Goal: Information Seeking & Learning: Learn about a topic

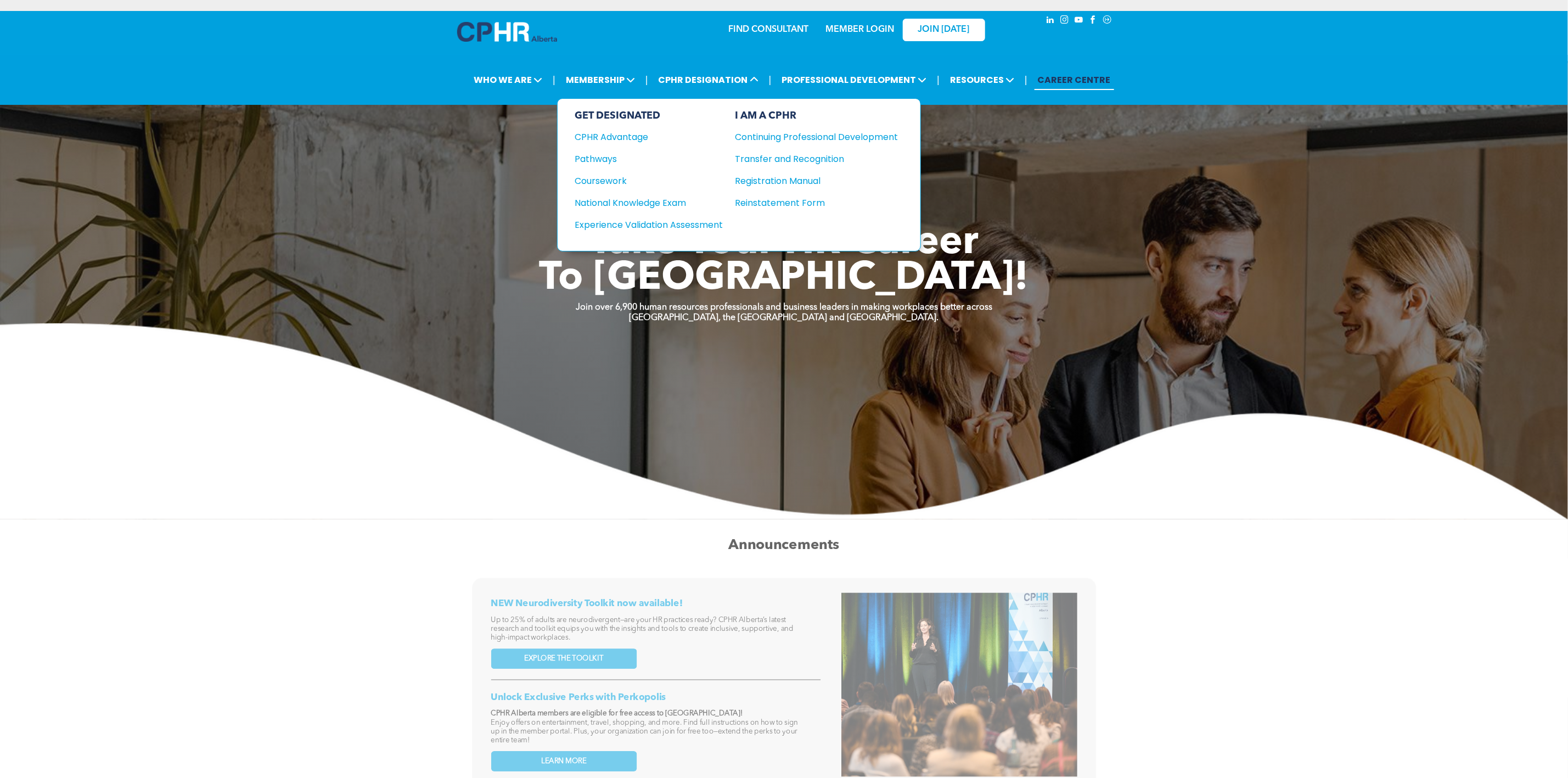
click at [802, 196] on div "Reinstatement Form" at bounding box center [808, 203] width 146 height 13
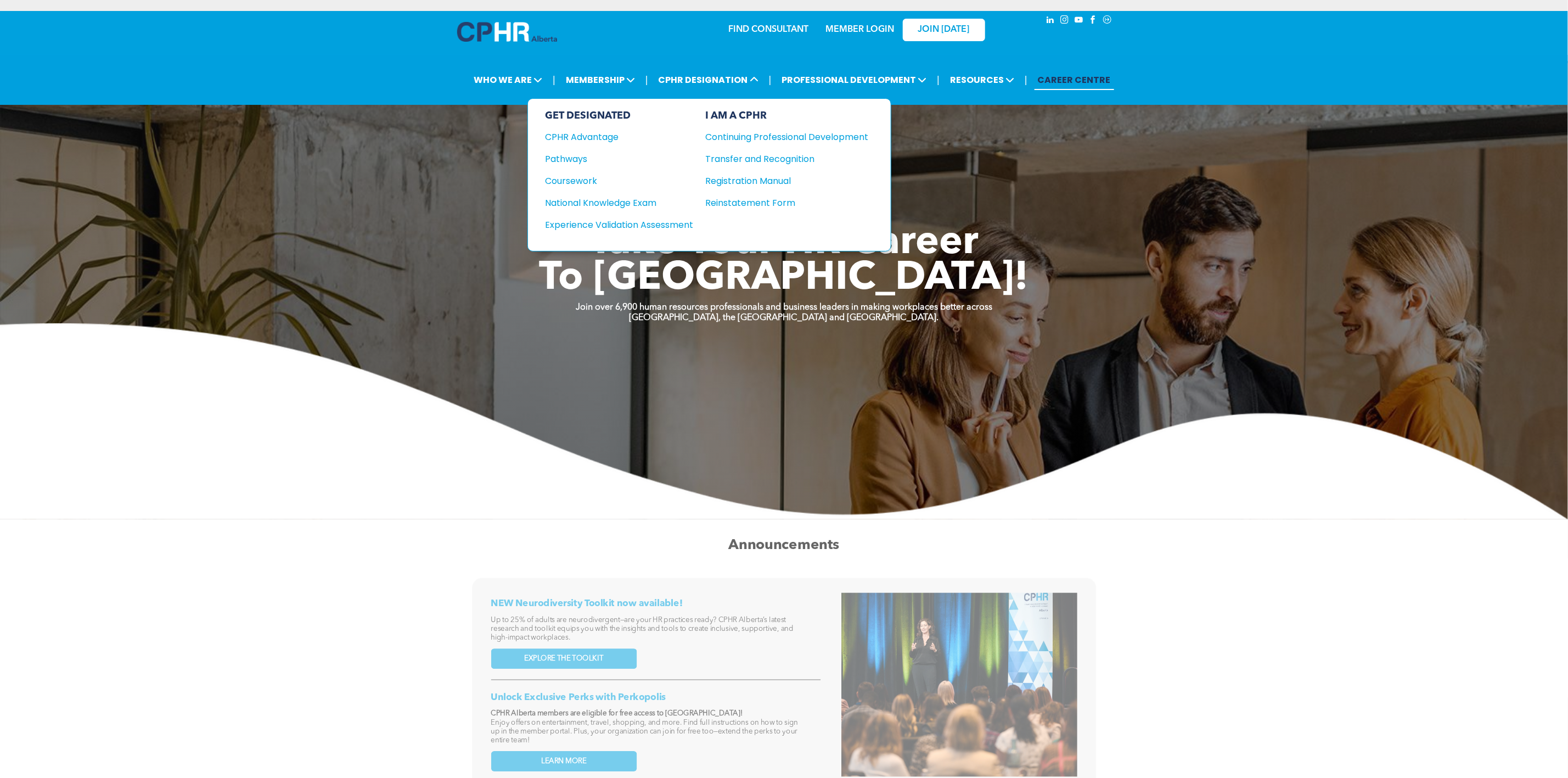
click at [746, 172] on div "I AM A CPHR Continuing Professional Development Transfer and Recognition Regist…" at bounding box center [787, 174] width 163 height 130
click at [749, 182] on div "Registration Manual" at bounding box center [778, 180] width 146 height 13
click at [655, 206] on div "National Knowledge Exam" at bounding box center [612, 203] width 134 height 13
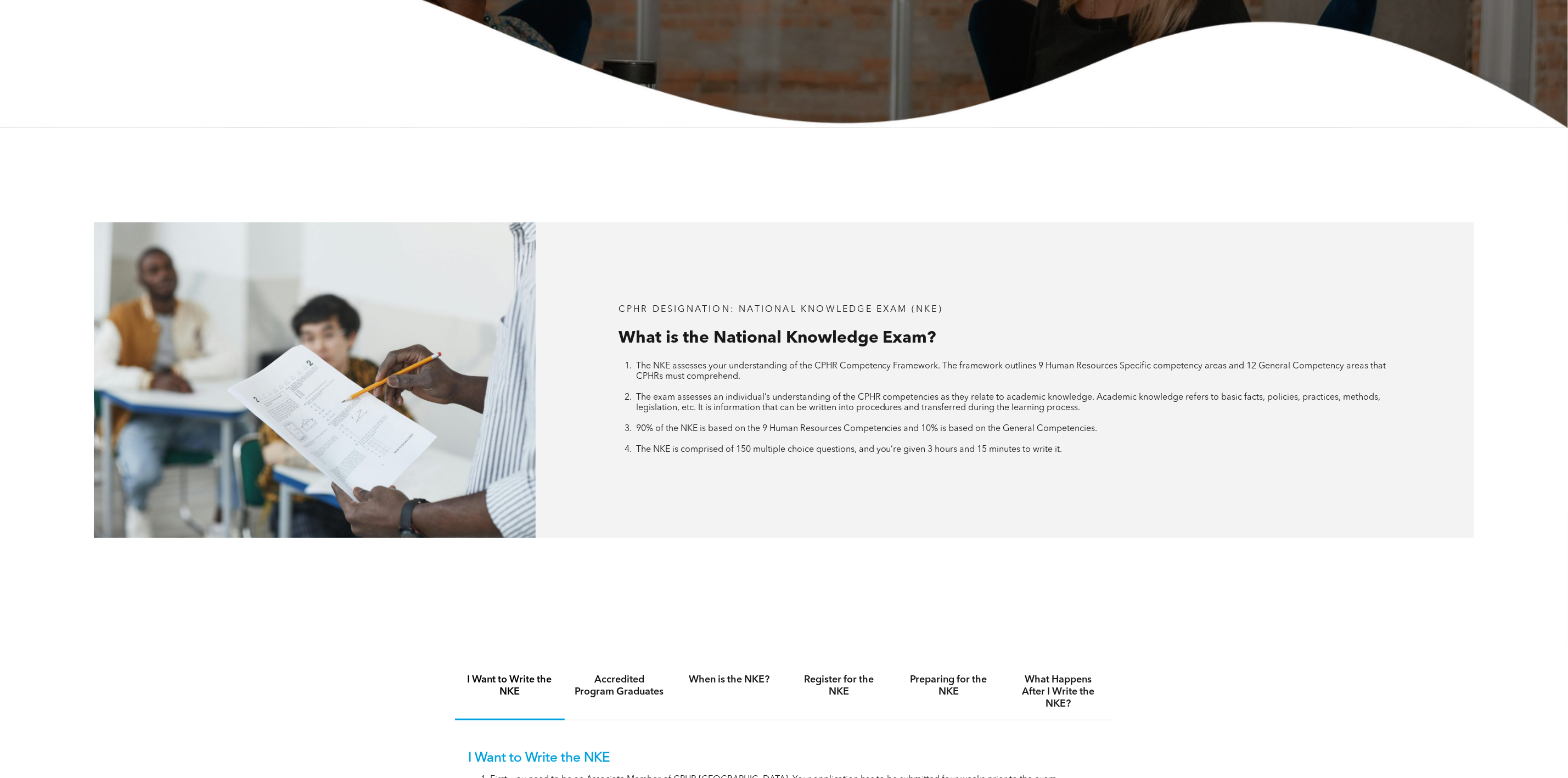
scroll to position [905, 0]
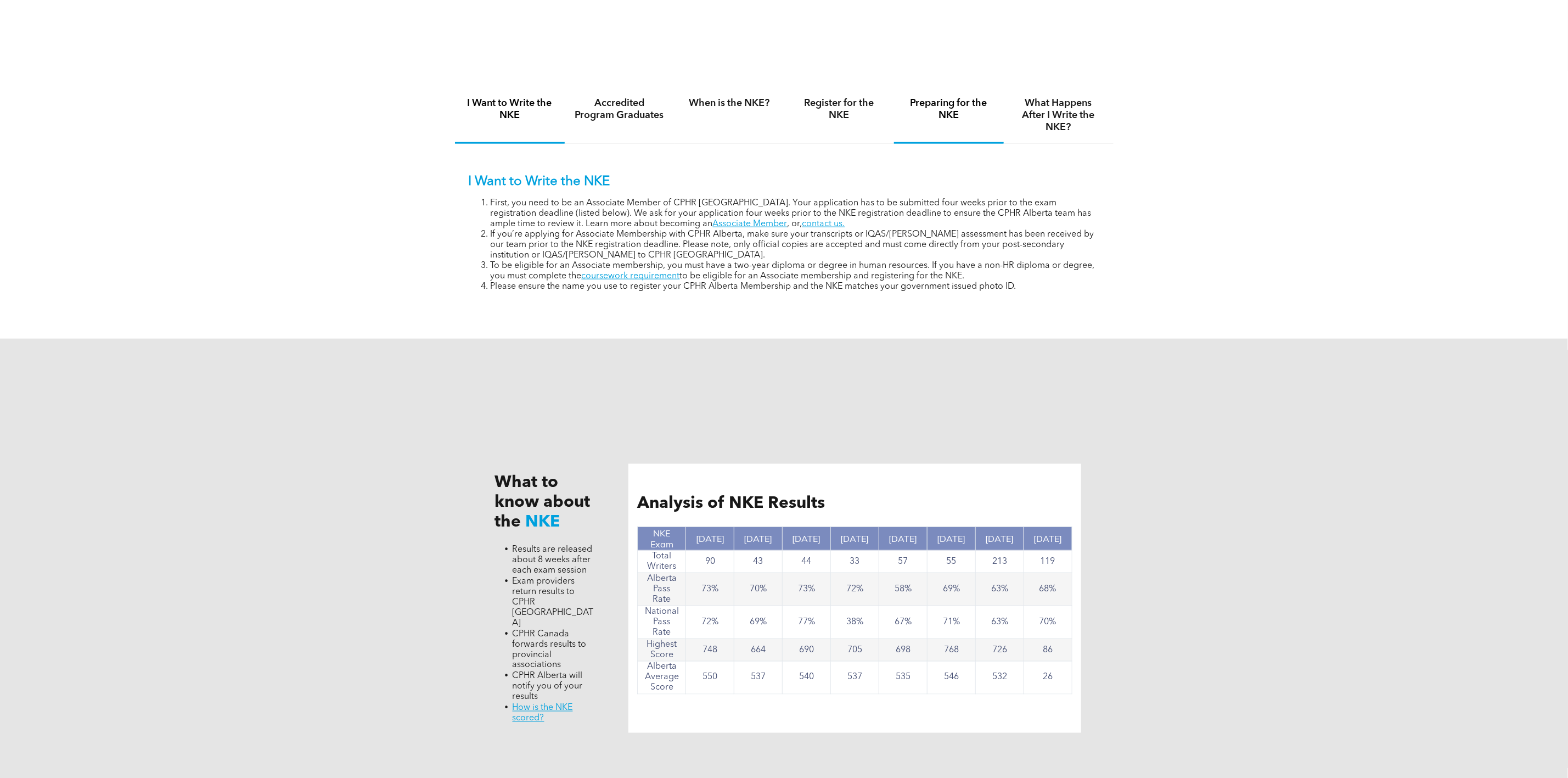
click at [911, 133] on div "Preparing for the NKE" at bounding box center [949, 115] width 109 height 56
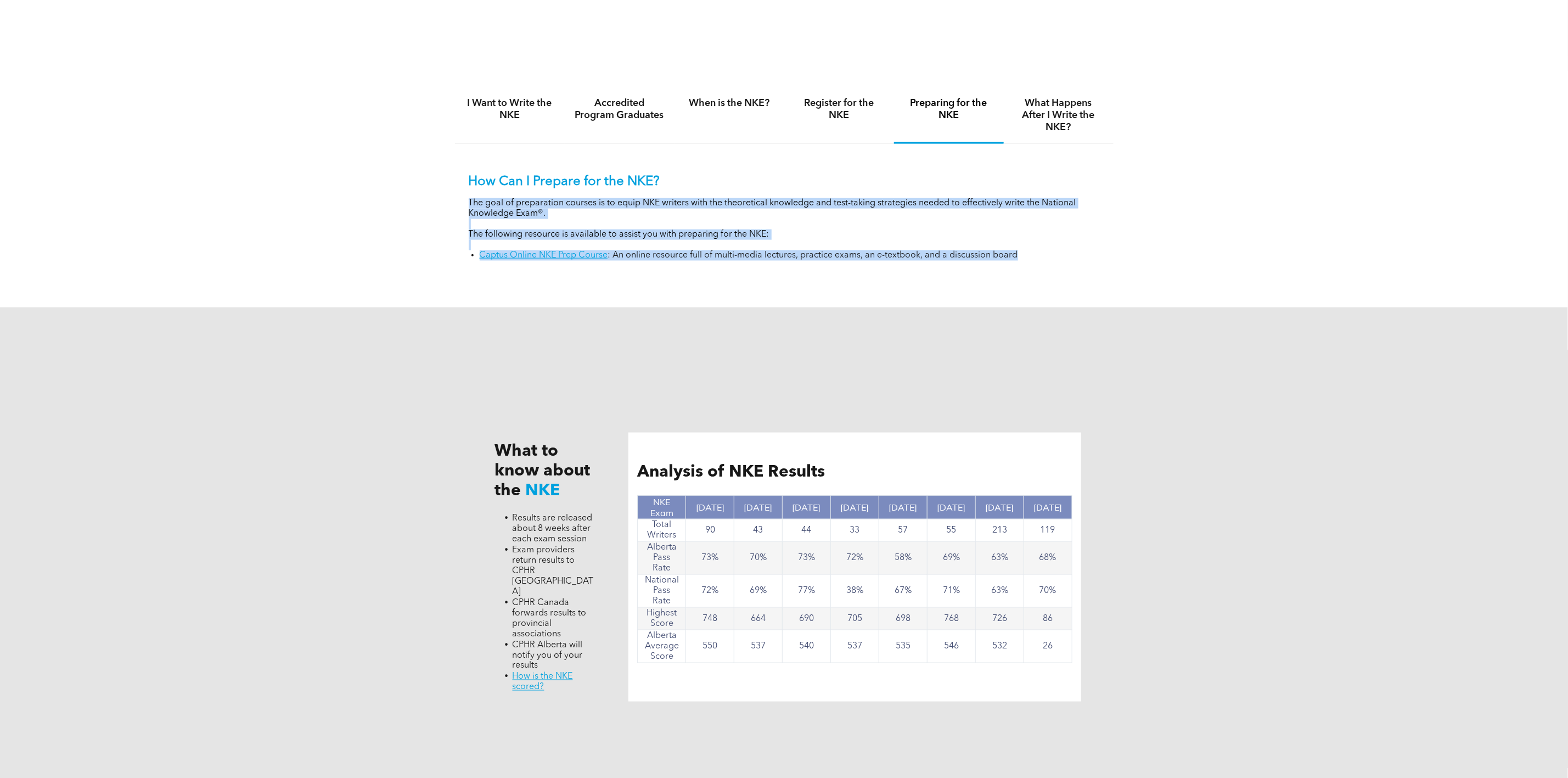
drag, startPoint x: 463, startPoint y: 198, endPoint x: 1031, endPoint y: 283, distance: 574.3
click at [1031, 283] on div "I Want to Write the NKE Accredited Program Graduates When is the NKE? Register …" at bounding box center [784, 182] width 659 height 229
click at [726, 190] on div "How Can I Prepare for the NKE? The goal of preparation courses is to equip NKE …" at bounding box center [784, 217] width 631 height 87
drag, startPoint x: 466, startPoint y: 229, endPoint x: 1066, endPoint y: 295, distance: 603.6
click at [1066, 295] on div "I Want to Write the NKE Accredited Program Graduates When is the NKE? Register …" at bounding box center [784, 182] width 659 height 229
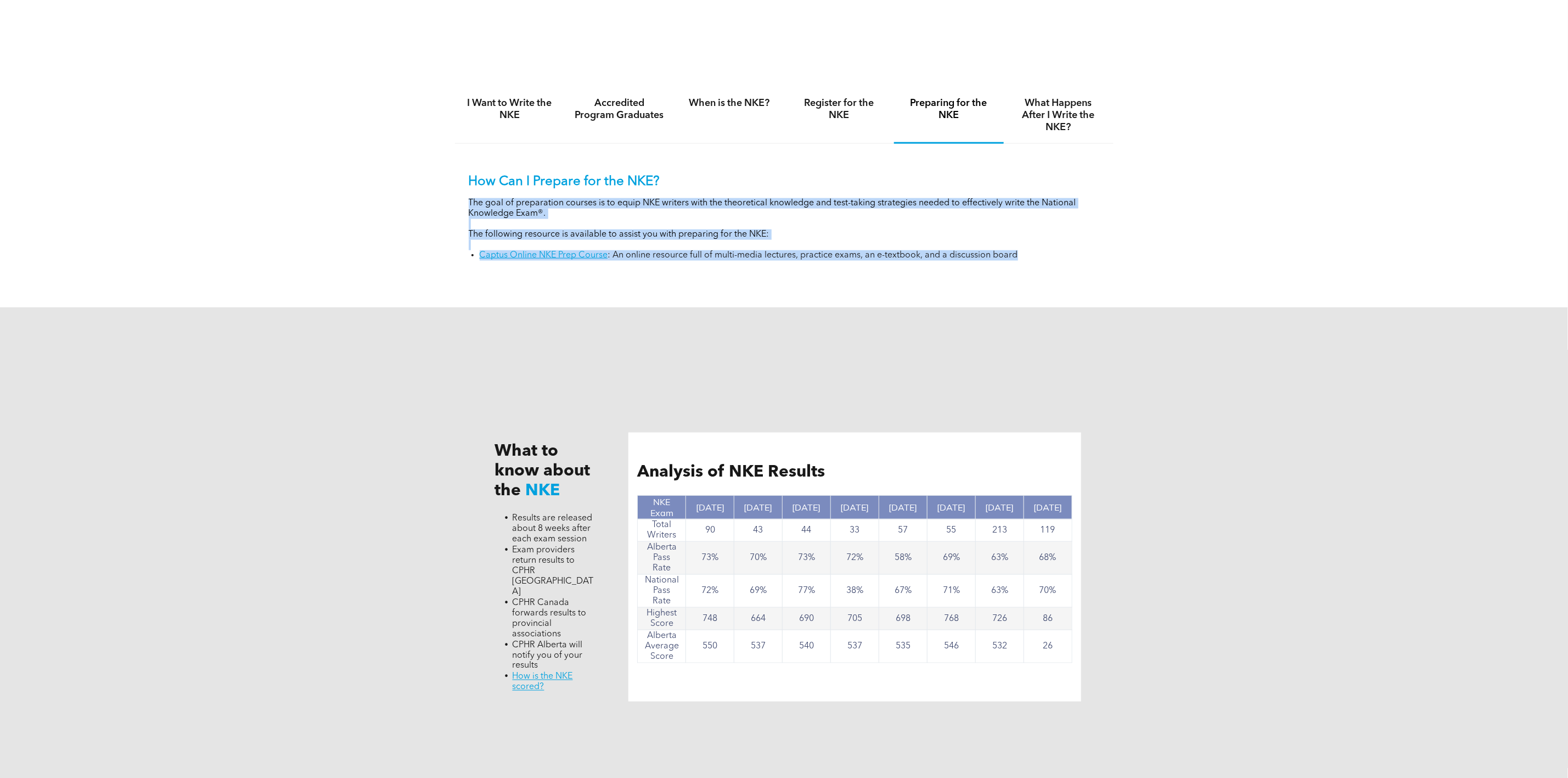
copy div "The goal of preparation courses is to equip NKE writers with the theoretical kn…"
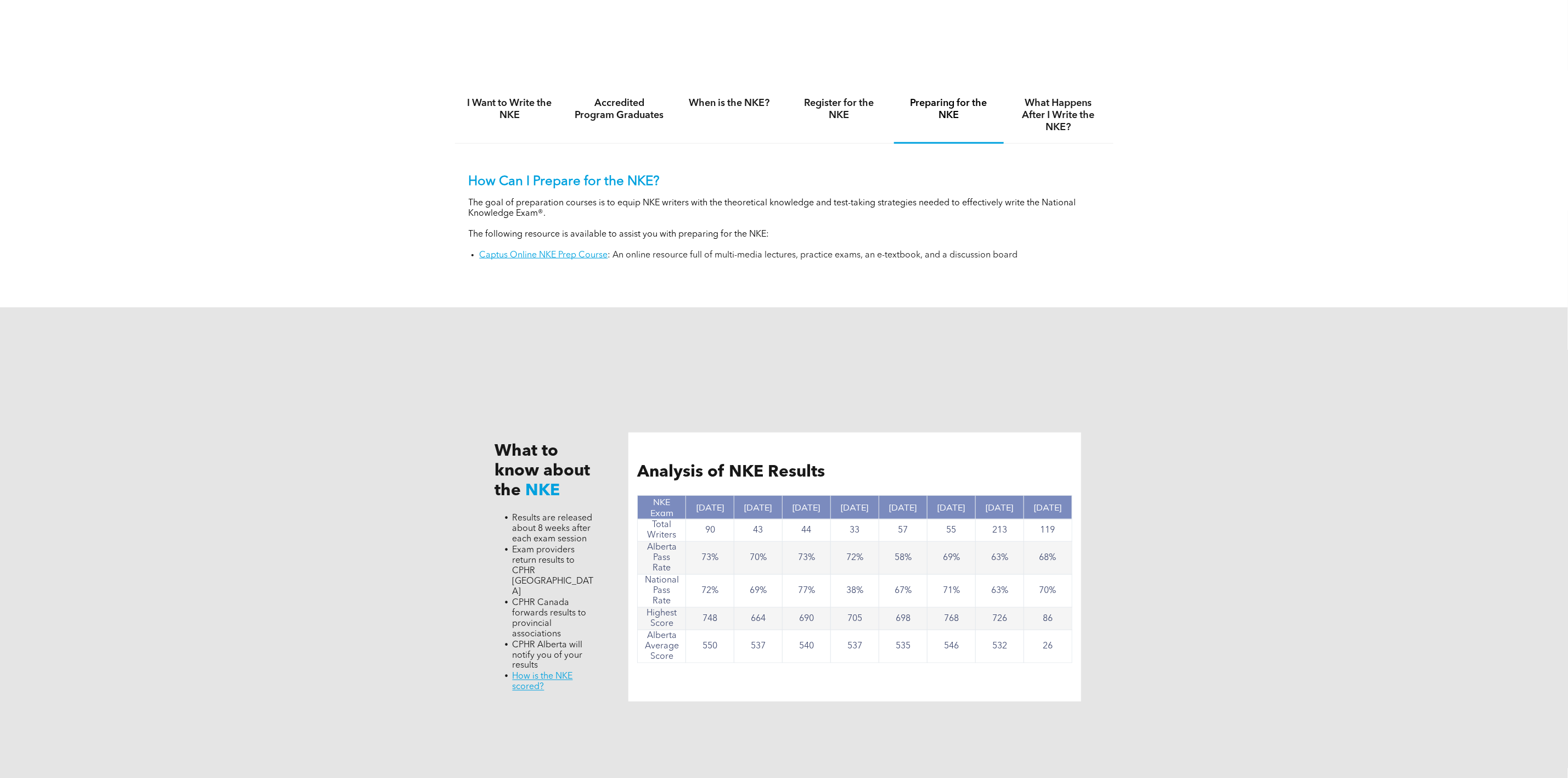
click at [1047, 118] on h4 "What Happens After I Write the NKE?" at bounding box center [1059, 115] width 90 height 36
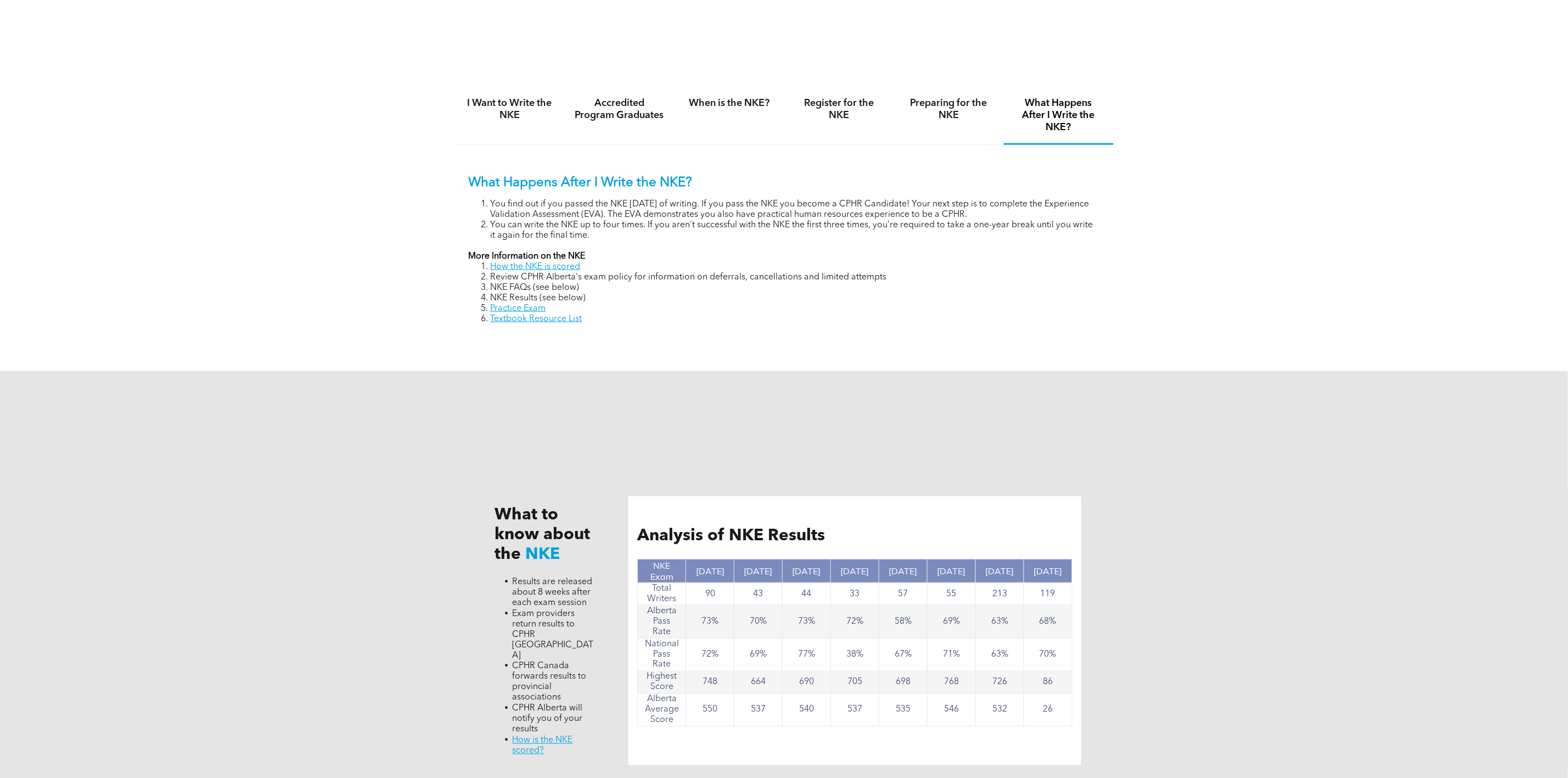
drag, startPoint x: 597, startPoint y: 328, endPoint x: 490, endPoint y: 315, distance: 107.8
click at [490, 315] on div "What Happens After I Write the NKE? You find out if you passed the NKE [DATE] o…" at bounding box center [784, 242] width 659 height 194
copy ol "Practice Exam Textbook Resource List"
click at [628, 351] on div "I Want to Write the NKE Accredited Program Graduates When is the NKE? Register …" at bounding box center [784, 213] width 659 height 293
drag, startPoint x: 556, startPoint y: 313, endPoint x: 490, endPoint y: 313, distance: 66.0
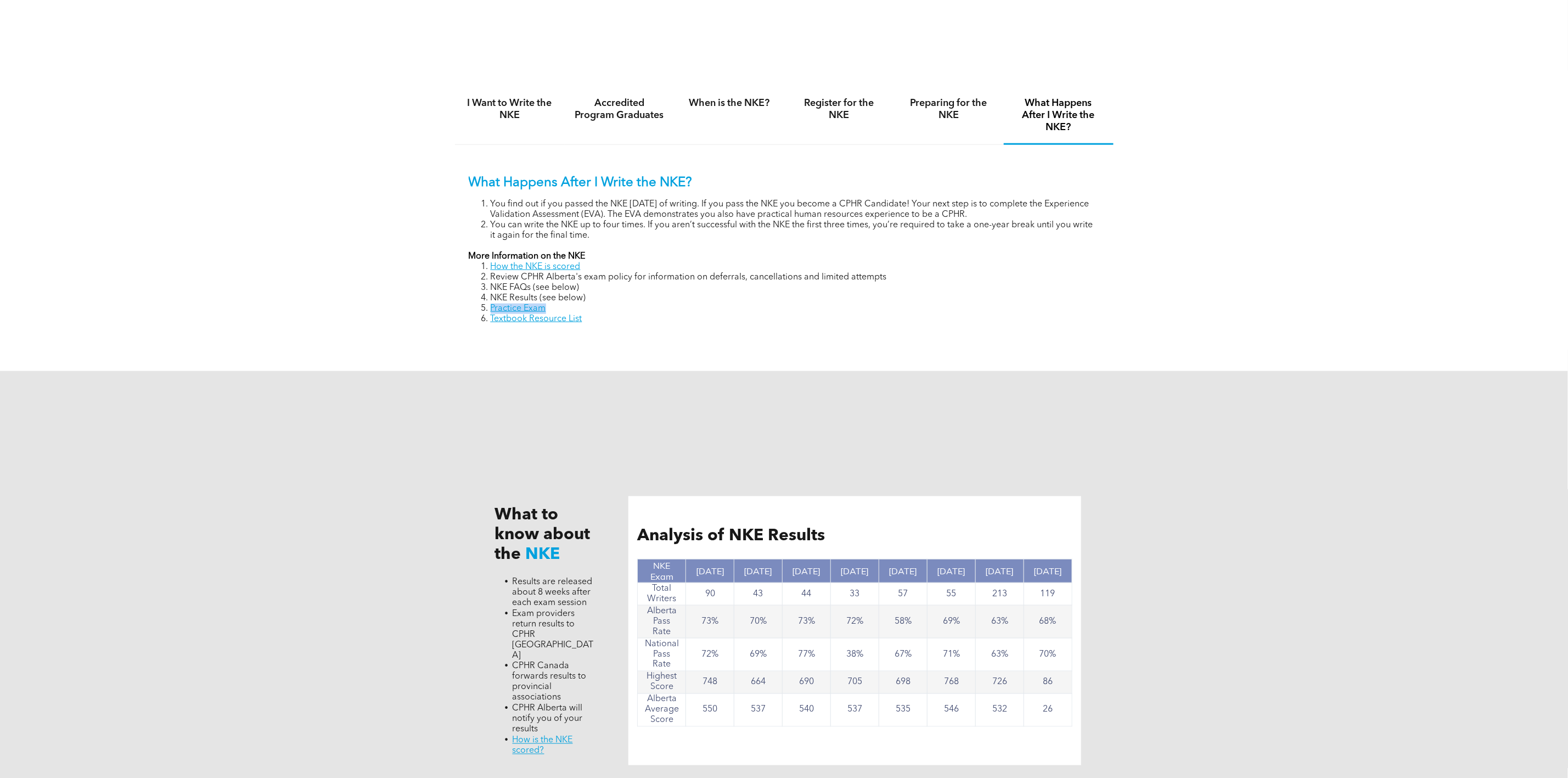
click at [490, 313] on li "Practice Exam" at bounding box center [795, 309] width 610 height 11
copy link "Practice Exam"
drag, startPoint x: 595, startPoint y: 323, endPoint x: 489, endPoint y: 319, distance: 106.1
click at [489, 319] on div "What Happens After I Write the NKE? You find out if you passed the NKE within 8…" at bounding box center [784, 242] width 659 height 194
copy link "Textbook Resource List"
